Goal: Task Accomplishment & Management: Complete application form

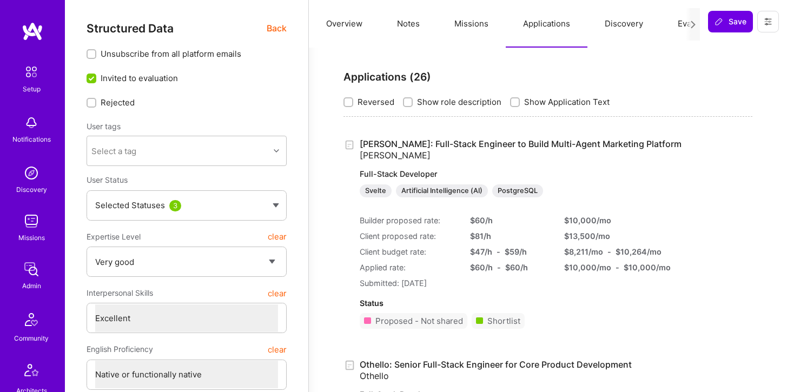
select select "5"
select select "7"
select select "6"
select select "AD"
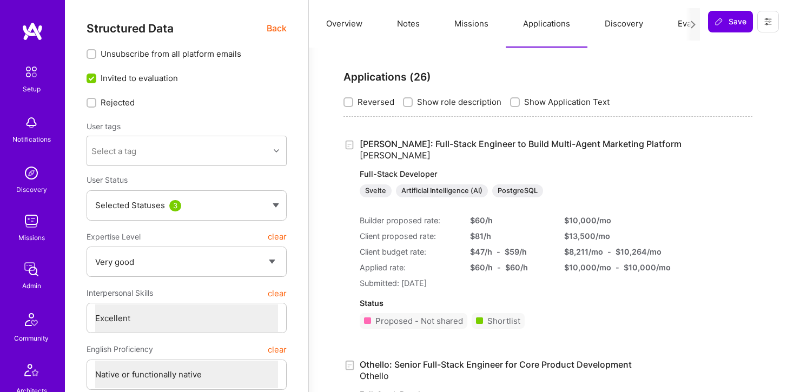
select select "Right Now"
click at [29, 221] on img at bounding box center [32, 221] width 22 height 22
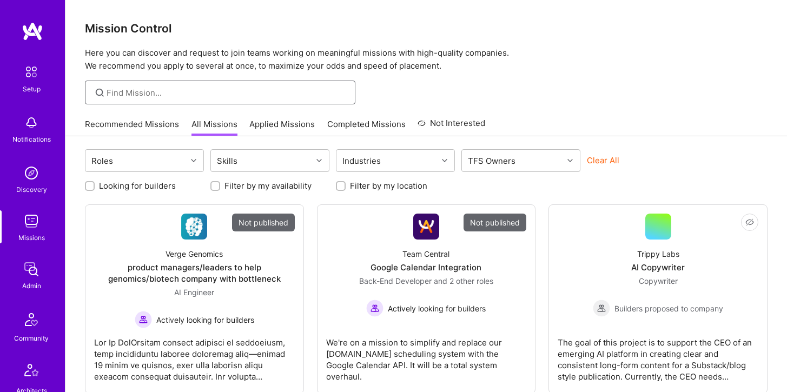
click at [175, 93] on input at bounding box center [227, 92] width 241 height 11
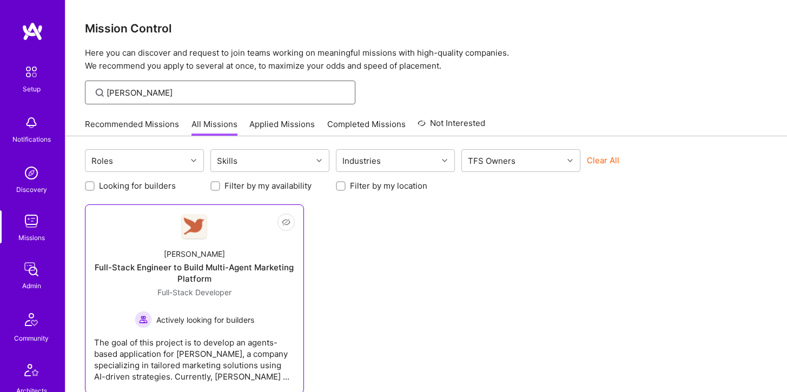
type input "[PERSON_NAME]"
click at [192, 232] on img at bounding box center [194, 226] width 26 height 25
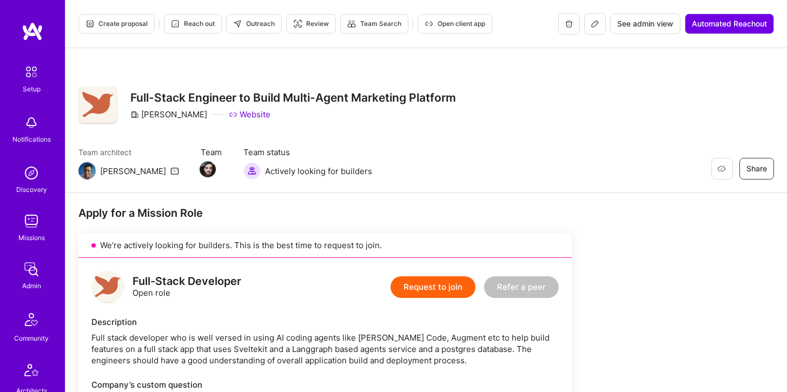
click at [201, 155] on span "Team" at bounding box center [211, 152] width 21 height 11
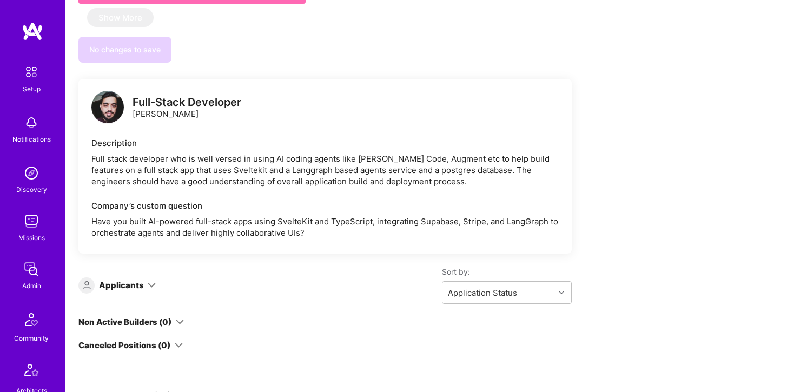
scroll to position [548, 0]
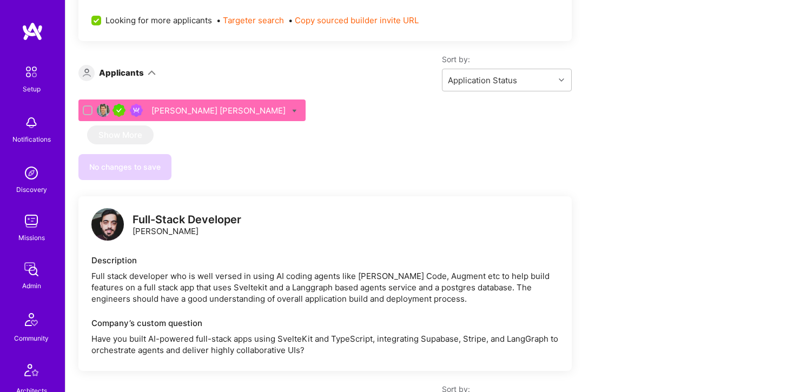
click at [139, 232] on div "Full-Stack Developer [PERSON_NAME]" at bounding box center [187, 225] width 109 height 23
click at [110, 228] on img at bounding box center [107, 224] width 32 height 32
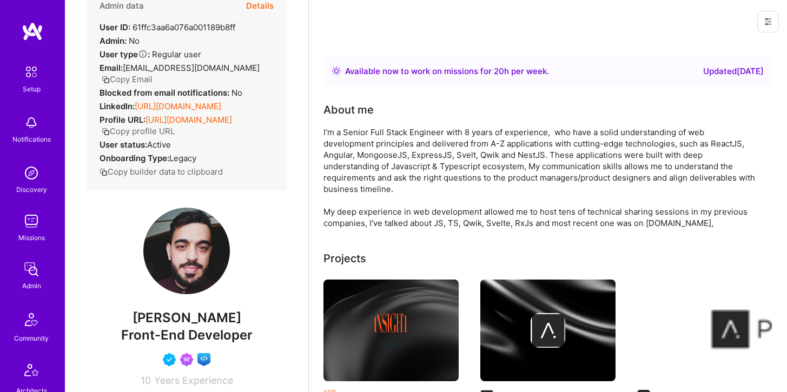
click at [262, 8] on button "Details" at bounding box center [260, 5] width 28 height 31
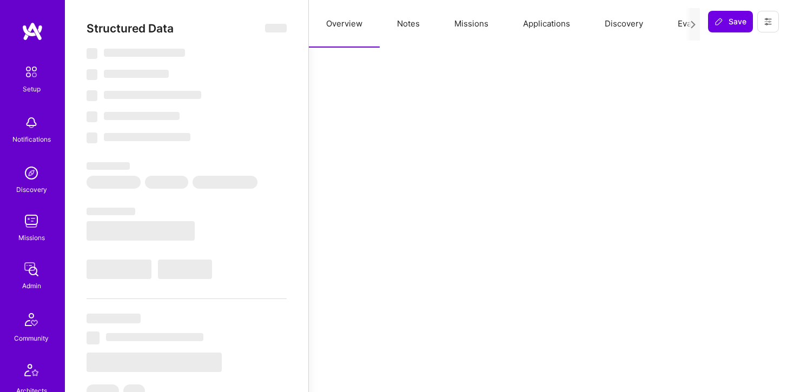
click at [536, 23] on button "Applications" at bounding box center [547, 24] width 82 height 48
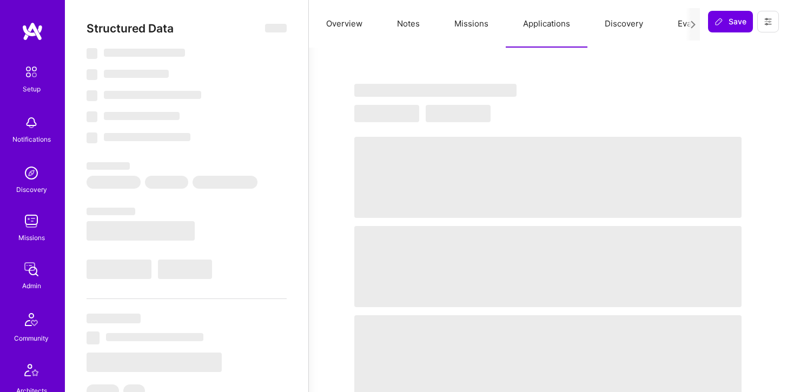
type textarea "x"
select select "Right Now"
select select "5"
select select "4"
select select "6"
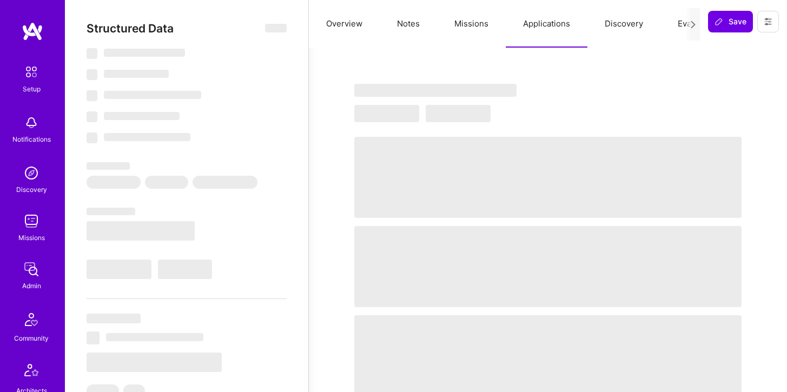
select select "7"
select select "IL"
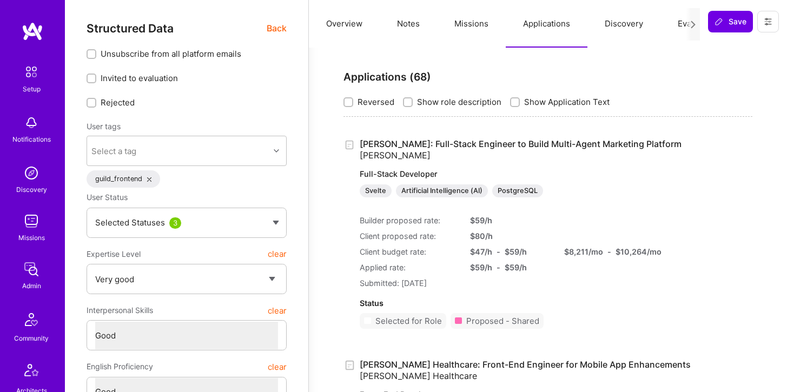
scroll to position [39, 0]
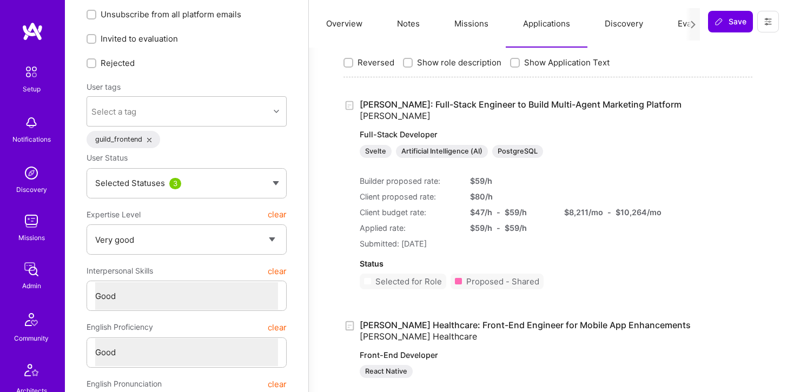
click at [418, 104] on link "[PERSON_NAME]: Full-Stack Engineer to Build Multi-Agent Marketing Platform [PER…" at bounding box center [521, 128] width 322 height 59
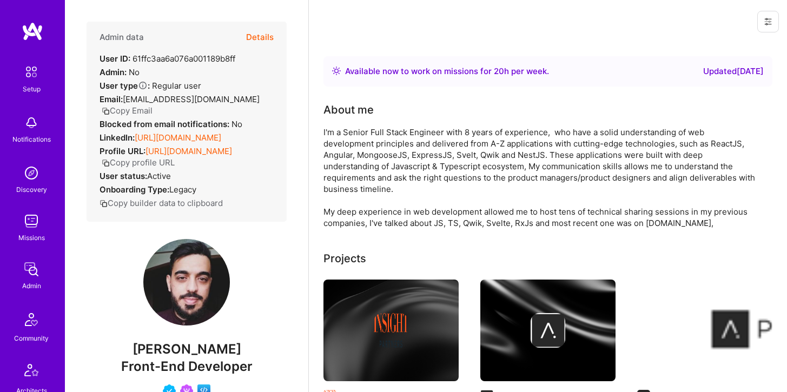
click at [266, 34] on button "Details" at bounding box center [260, 37] width 28 height 31
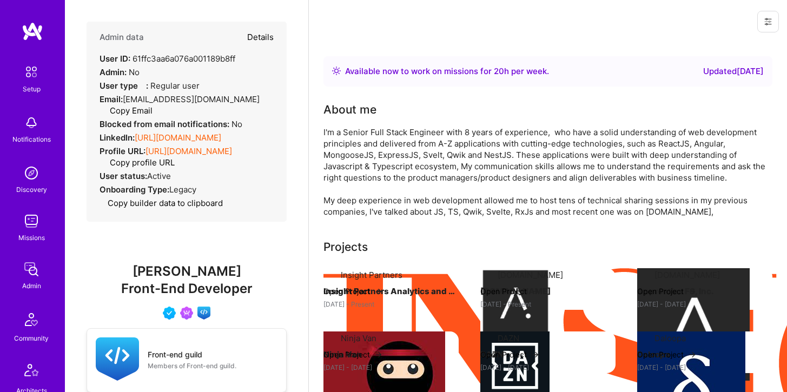
type textarea "x"
select select "5"
select select "4"
select select "6"
select select "7"
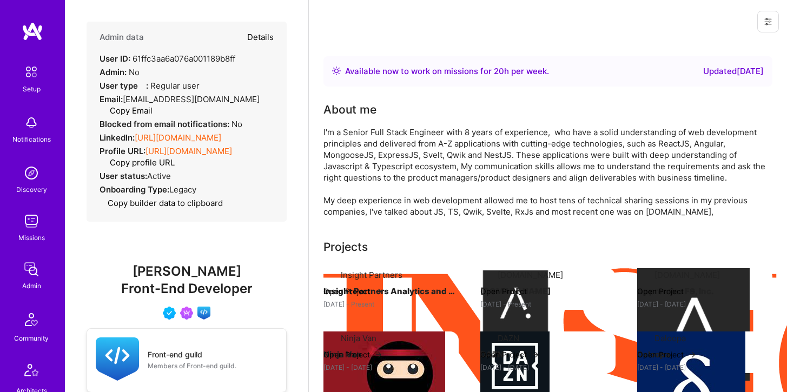
select select "IL"
select select "Right Now"
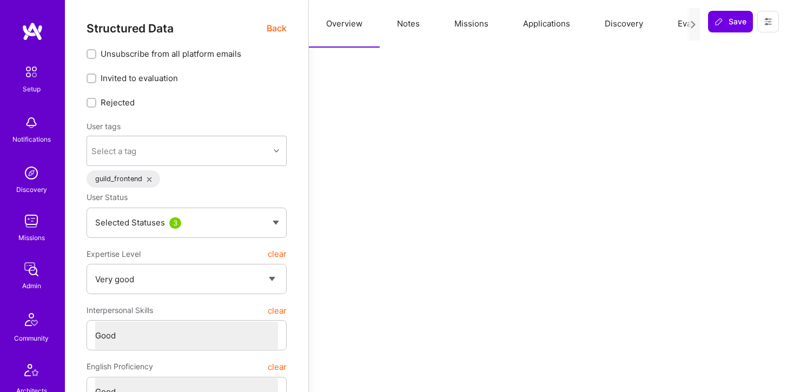
click at [534, 22] on button "Applications" at bounding box center [547, 24] width 82 height 48
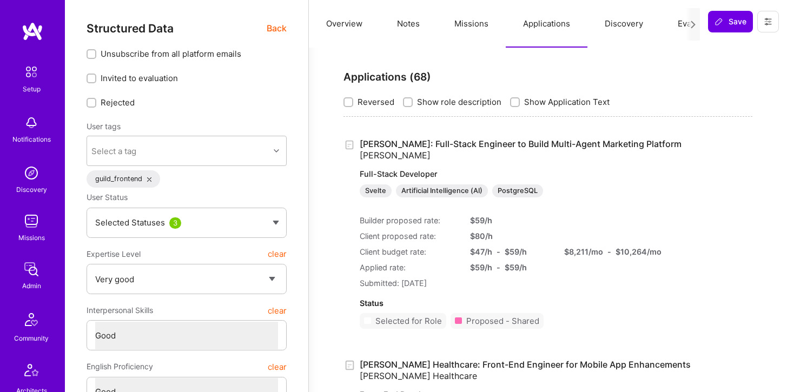
click at [489, 22] on button "Missions" at bounding box center [471, 24] width 69 height 48
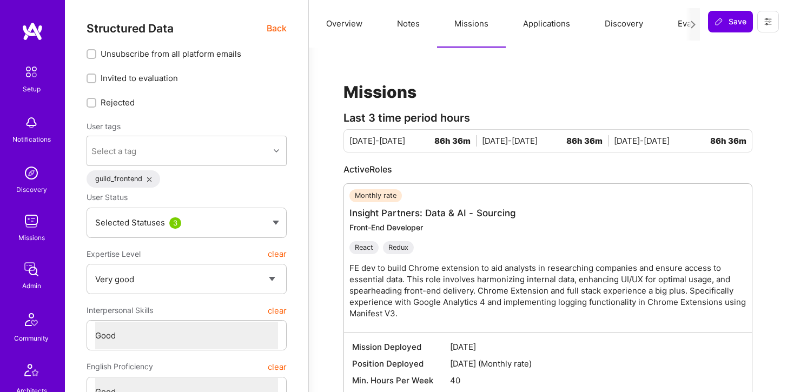
click at [541, 22] on button "Applications" at bounding box center [547, 24] width 82 height 48
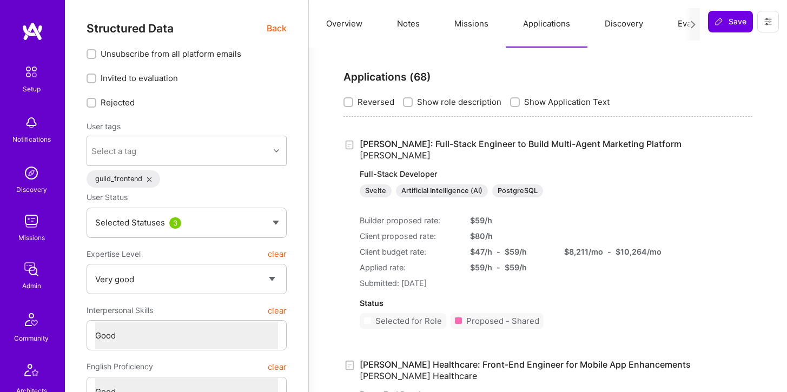
click at [471, 21] on button "Missions" at bounding box center [471, 24] width 69 height 48
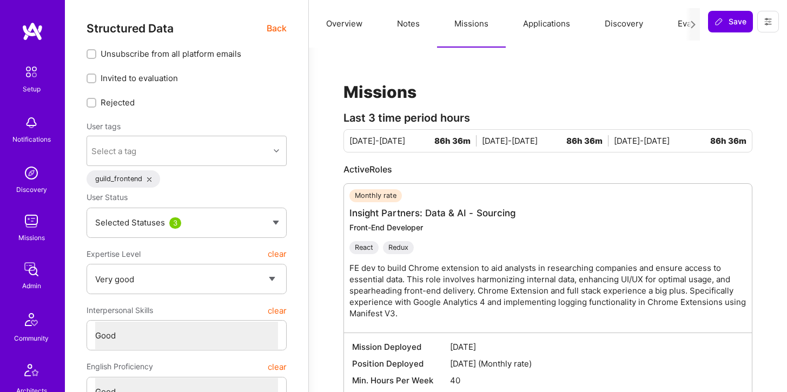
click at [551, 24] on button "Applications" at bounding box center [547, 24] width 82 height 48
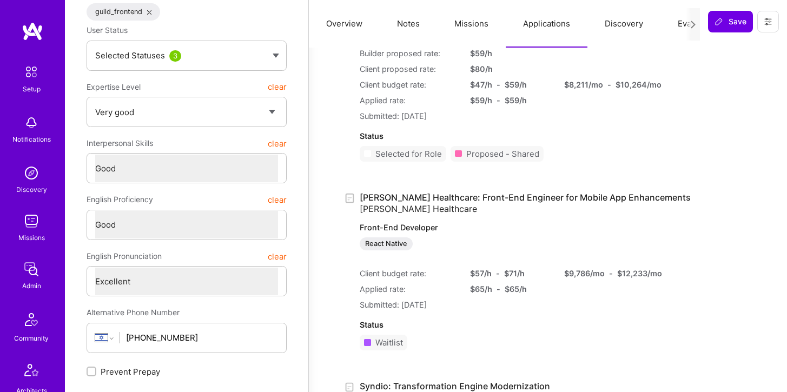
scroll to position [169, 0]
